Goal: Task Accomplishment & Management: Manage account settings

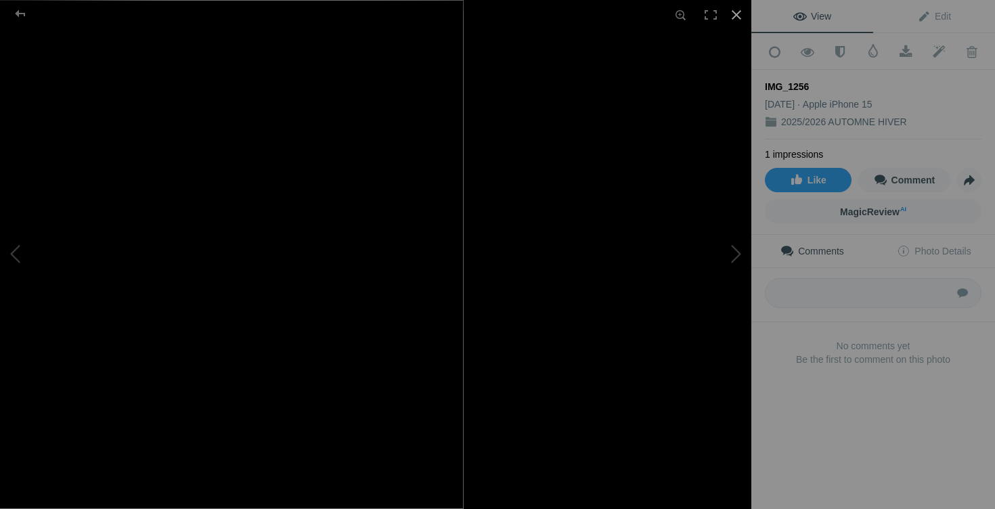
scroll to position [6569, 0]
click at [737, 14] on div at bounding box center [736, 15] width 30 height 30
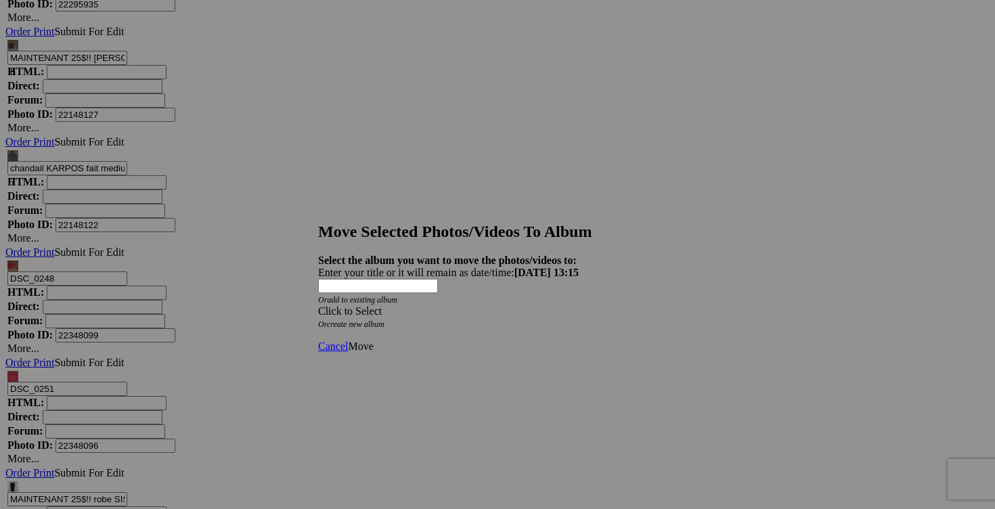
click at [318, 305] on span at bounding box center [318, 311] width 0 height 12
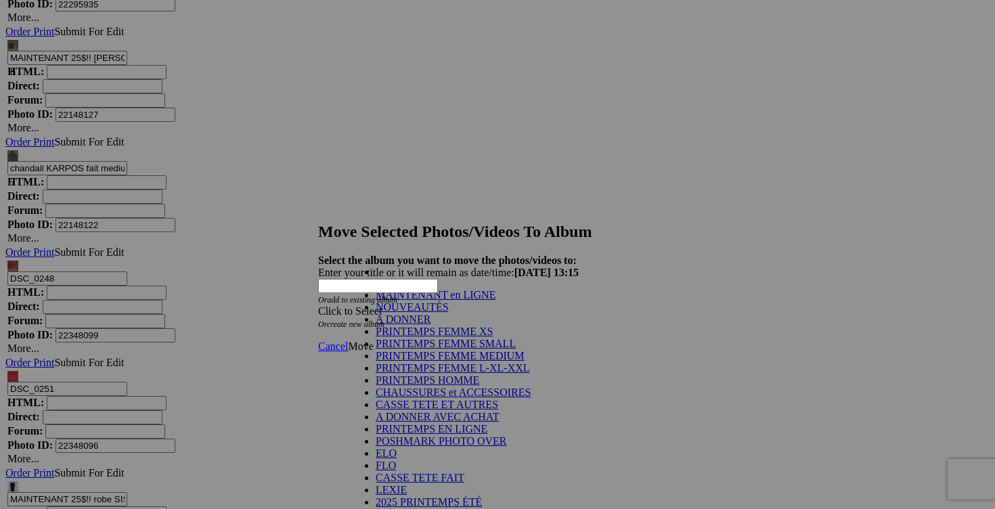
click at [414, 313] on link "NOUVEAUTÉS" at bounding box center [411, 307] width 73 height 12
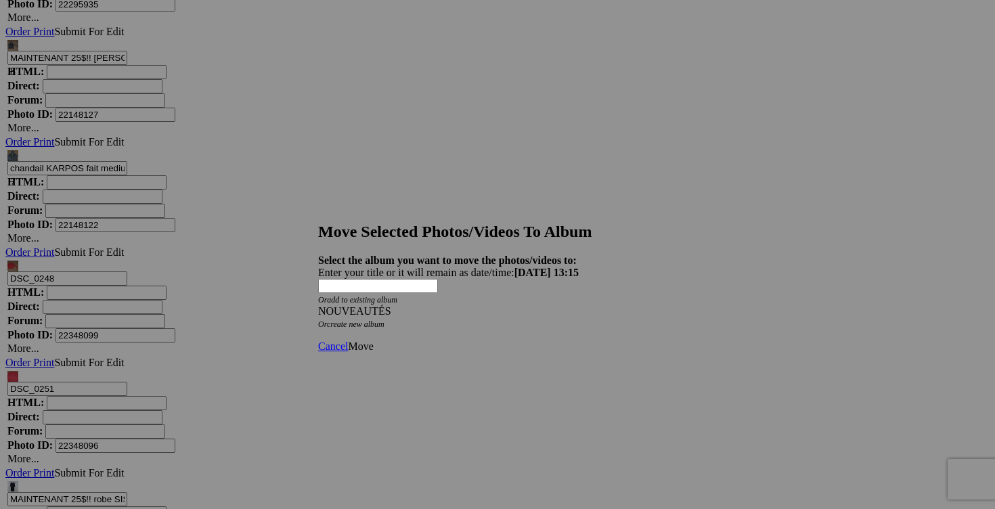
click at [373, 340] on span "Move" at bounding box center [360, 346] width 25 height 12
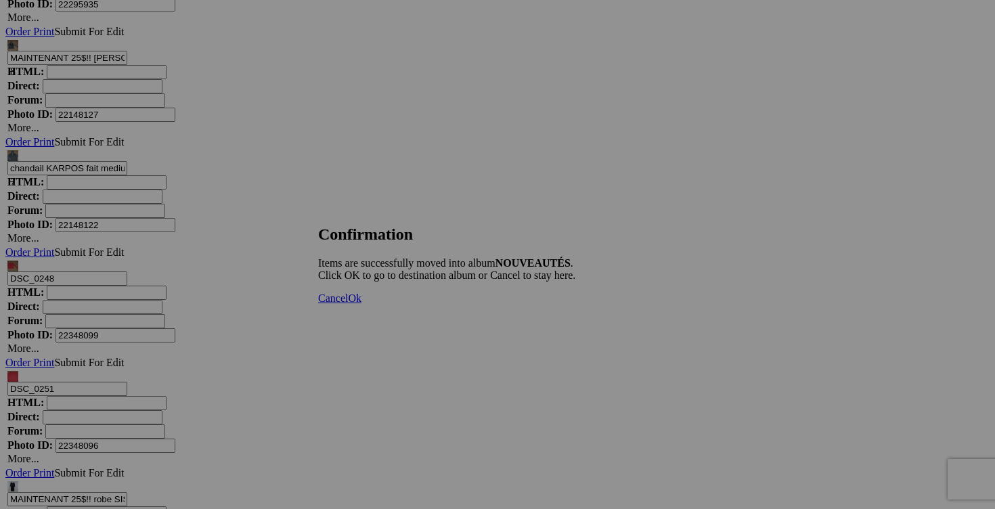
click at [348, 304] on span "Cancel" at bounding box center [333, 298] width 30 height 12
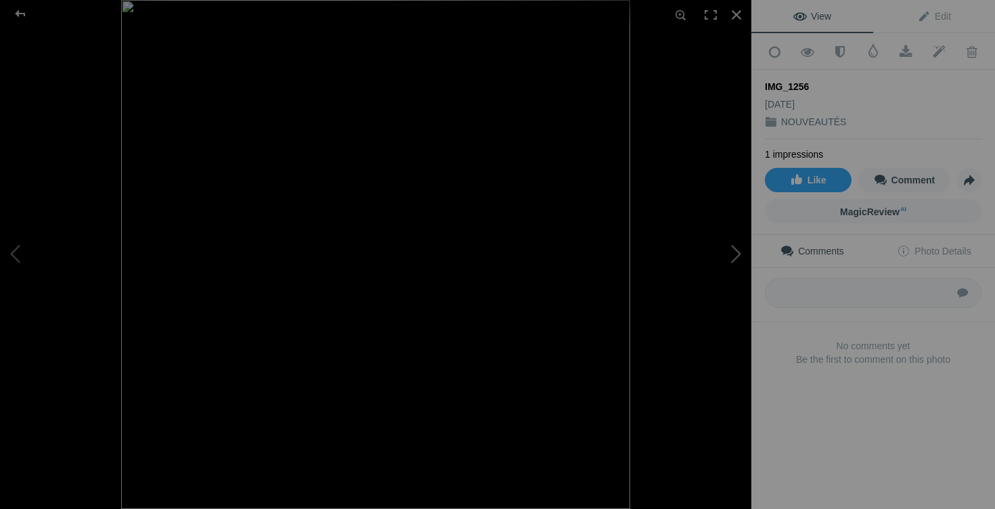
click at [731, 251] on button at bounding box center [699, 254] width 101 height 183
click at [739, 14] on div at bounding box center [736, 15] width 30 height 30
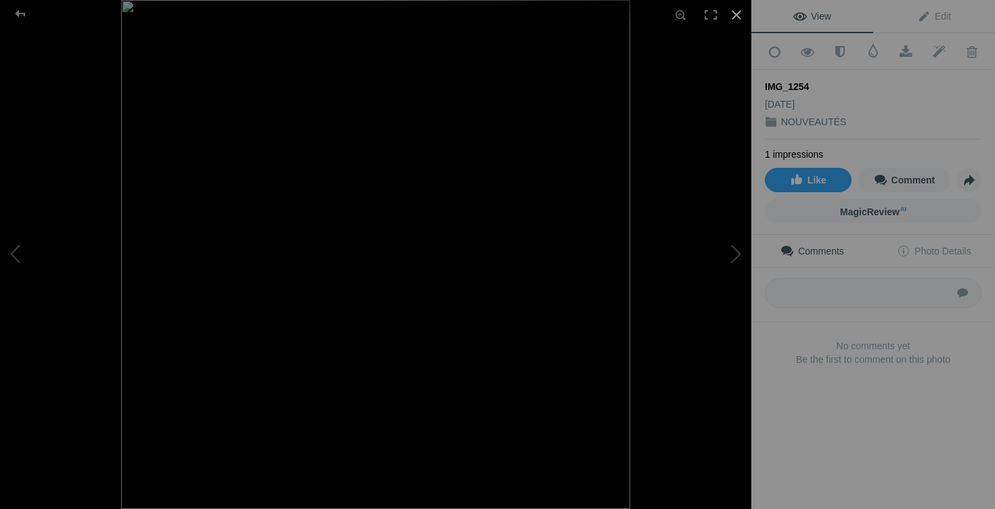
click at [738, 12] on div at bounding box center [736, 15] width 30 height 30
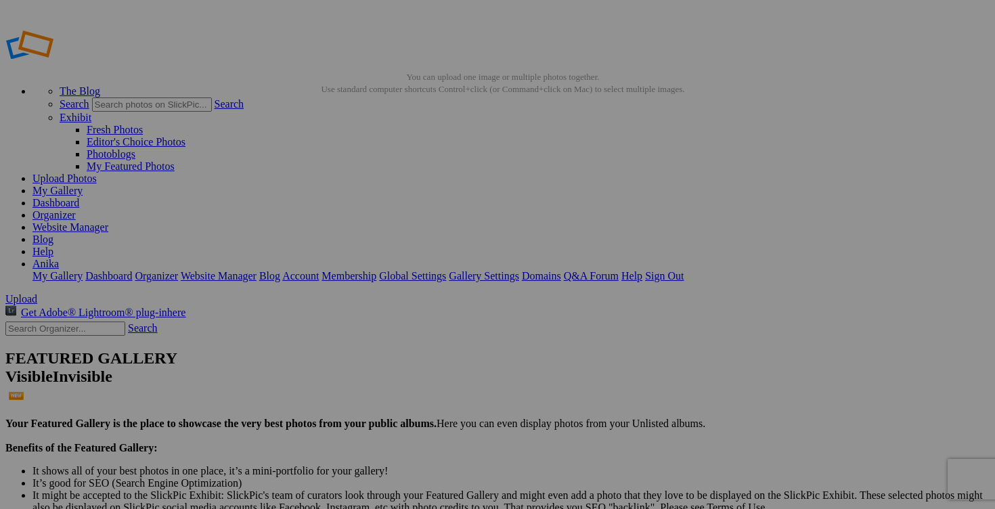
click at [407, 342] on span "Yes" at bounding box center [400, 344] width 16 height 12
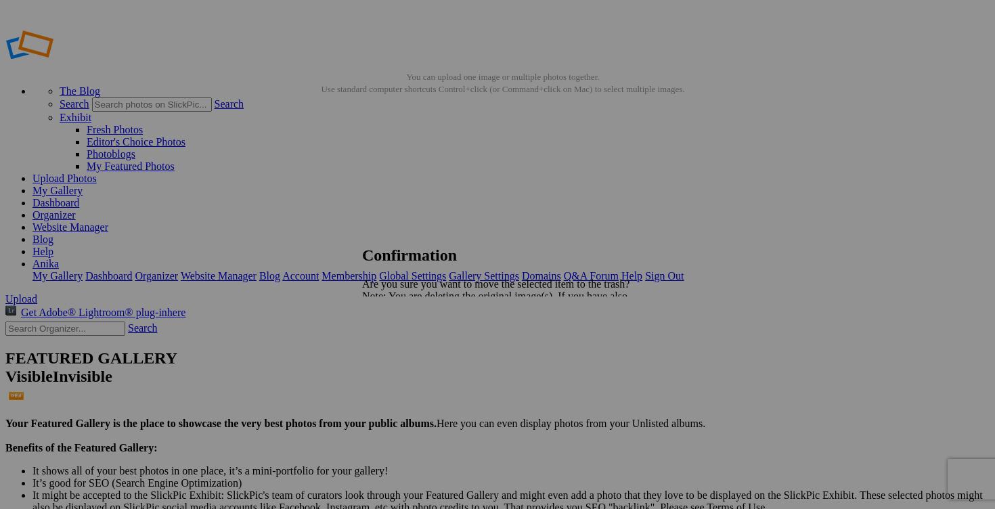
click at [407, 342] on span "Yes" at bounding box center [400, 344] width 16 height 12
drag, startPoint x: 401, startPoint y: 264, endPoint x: 317, endPoint y: 261, distance: 83.9
type input "chandail FRANK and OAK large 20$(comme neuf)"
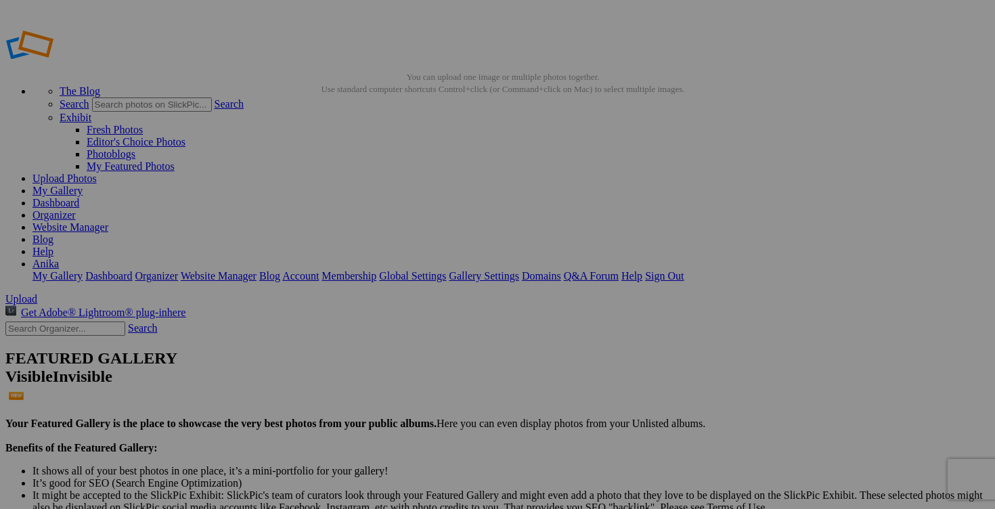
scroll to position [0, 0]
